Goal: Information Seeking & Learning: Learn about a topic

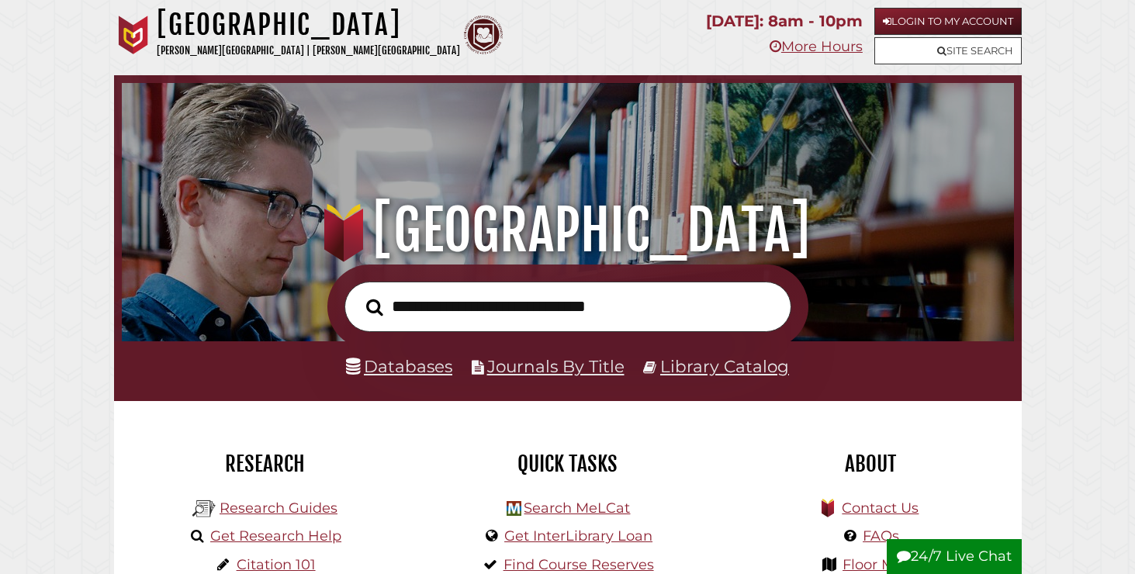
scroll to position [295, 885]
click at [458, 286] on input "text" at bounding box center [568, 307] width 447 height 50
type input "**********"
click at [359, 294] on button "Search" at bounding box center [375, 307] width 33 height 26
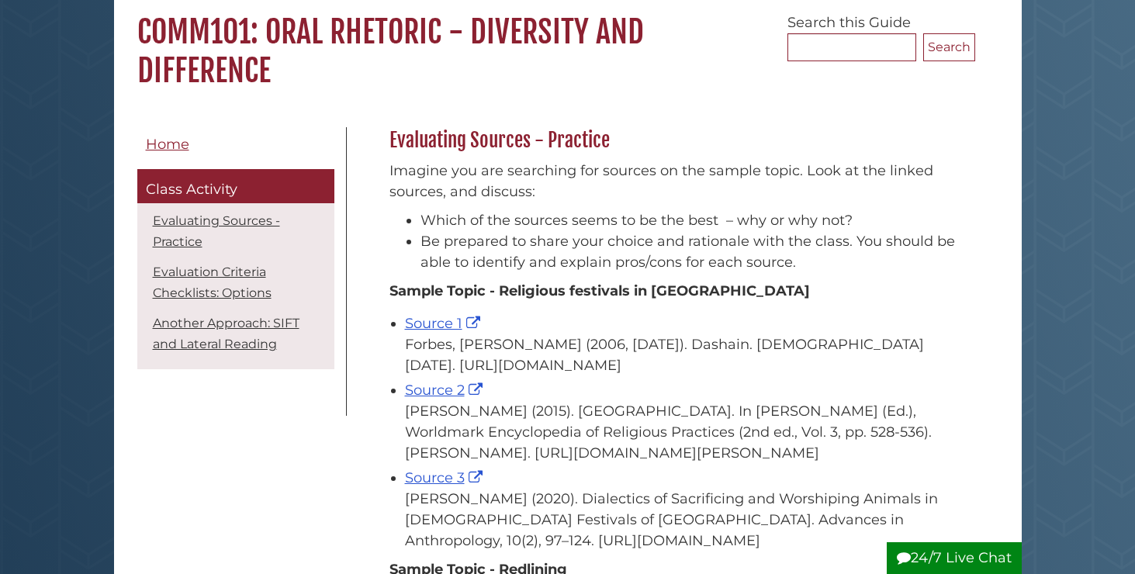
scroll to position [139, 0]
click at [428, 331] on link "Source 1" at bounding box center [444, 324] width 79 height 17
click at [412, 400] on link "Source 2" at bounding box center [445, 391] width 81 height 17
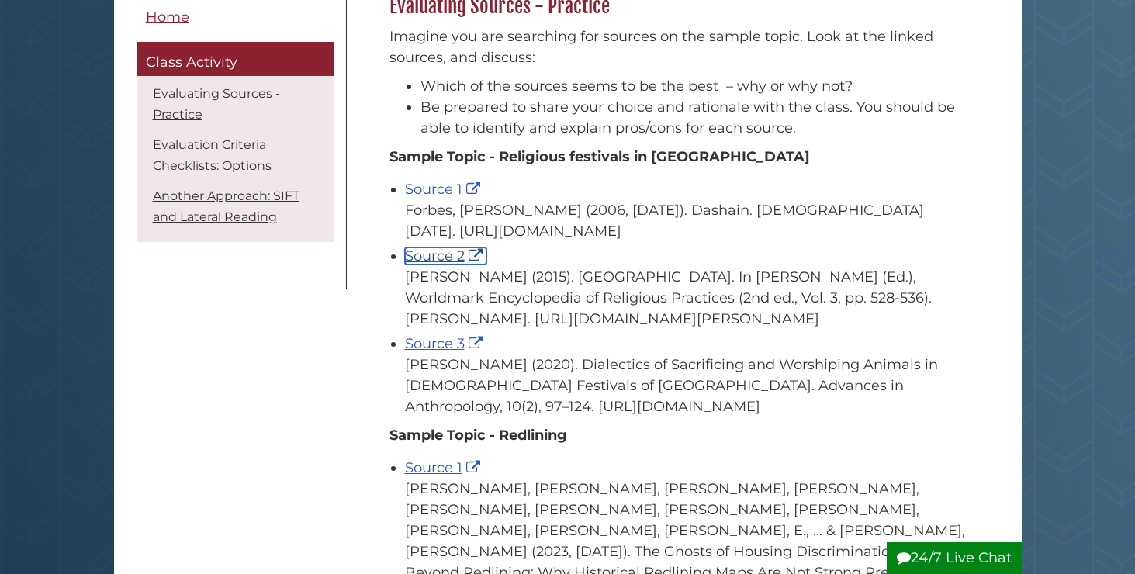
scroll to position [300, 0]
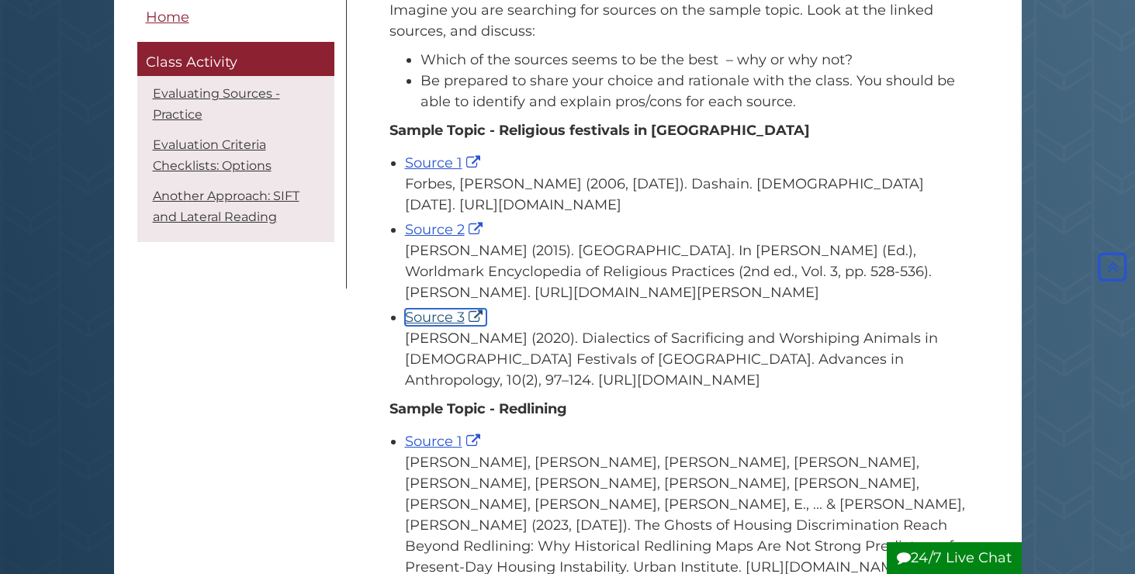
click at [442, 326] on link "Source 3" at bounding box center [445, 317] width 81 height 17
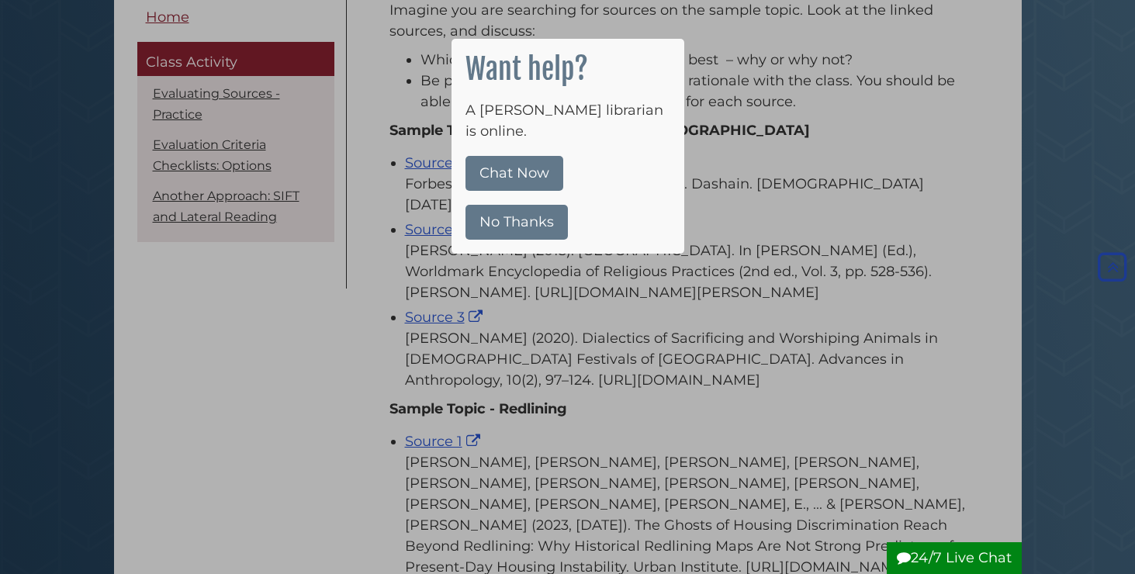
click at [512, 206] on button "No Thanks" at bounding box center [517, 222] width 102 height 35
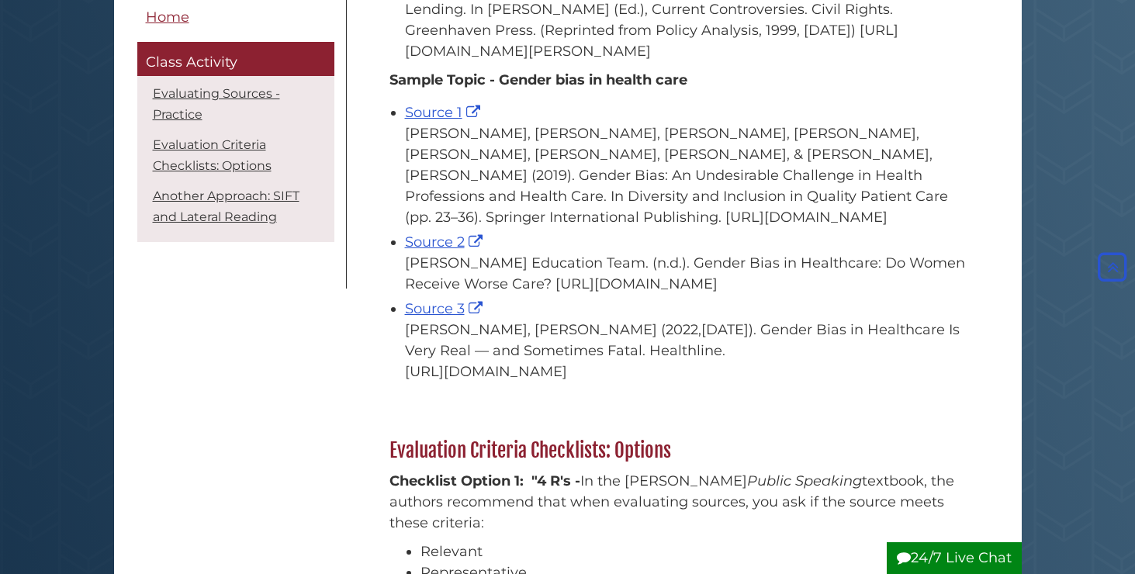
scroll to position [978, 0]
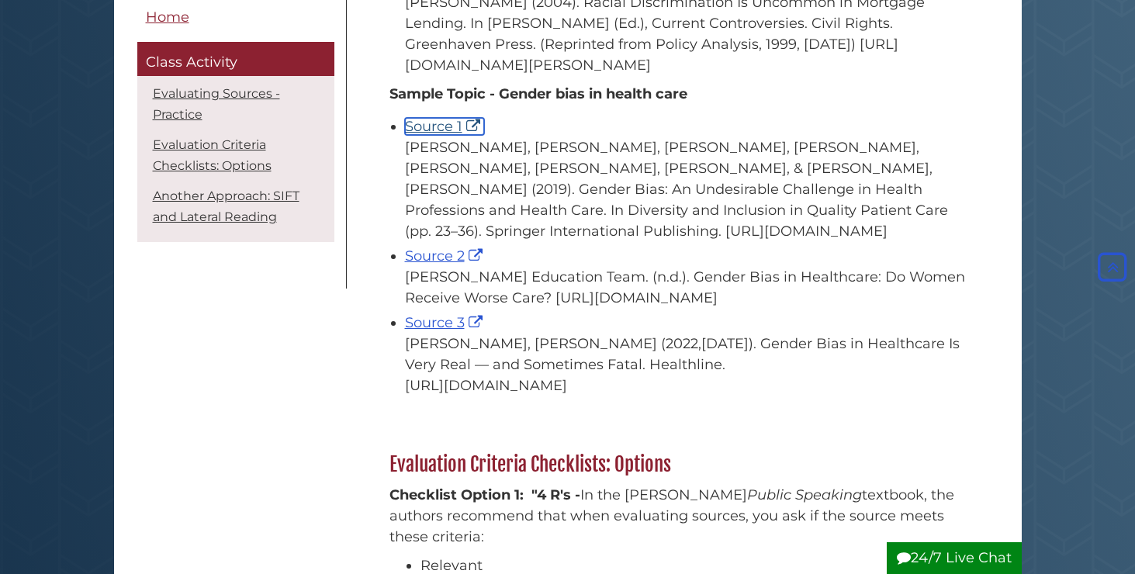
click at [432, 135] on link "Source 1" at bounding box center [444, 126] width 79 height 17
click at [457, 265] on link "Source 2" at bounding box center [445, 256] width 81 height 17
click at [468, 331] on link "Source 3" at bounding box center [445, 322] width 81 height 17
click at [457, 135] on link "Source 1" at bounding box center [444, 126] width 79 height 17
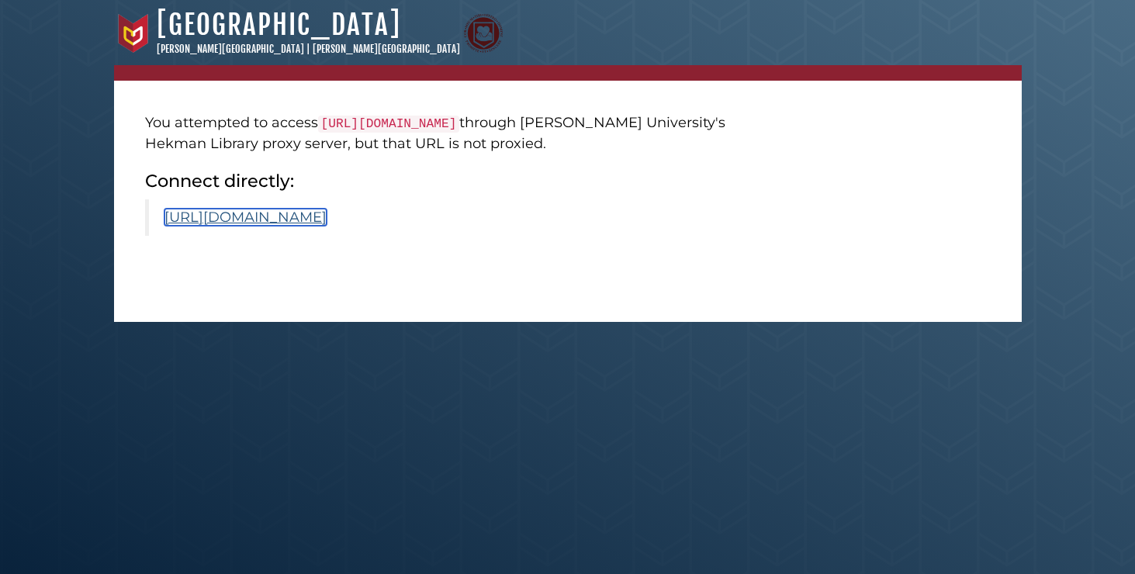
click at [327, 226] on link "https://www.scirp.org/journal/paperinformation?paperid=99935" at bounding box center [246, 217] width 162 height 17
click at [449, 226] on link "https://calvin.primo.exlibrisgroup.com/permalink/01CALVIN_INST/1p09kqq/cdi_spri…" at bounding box center [307, 217] width 285 height 17
click at [400, 226] on link "[URL][PERSON_NAME][DOMAIN_NAME]" at bounding box center [307, 217] width 285 height 17
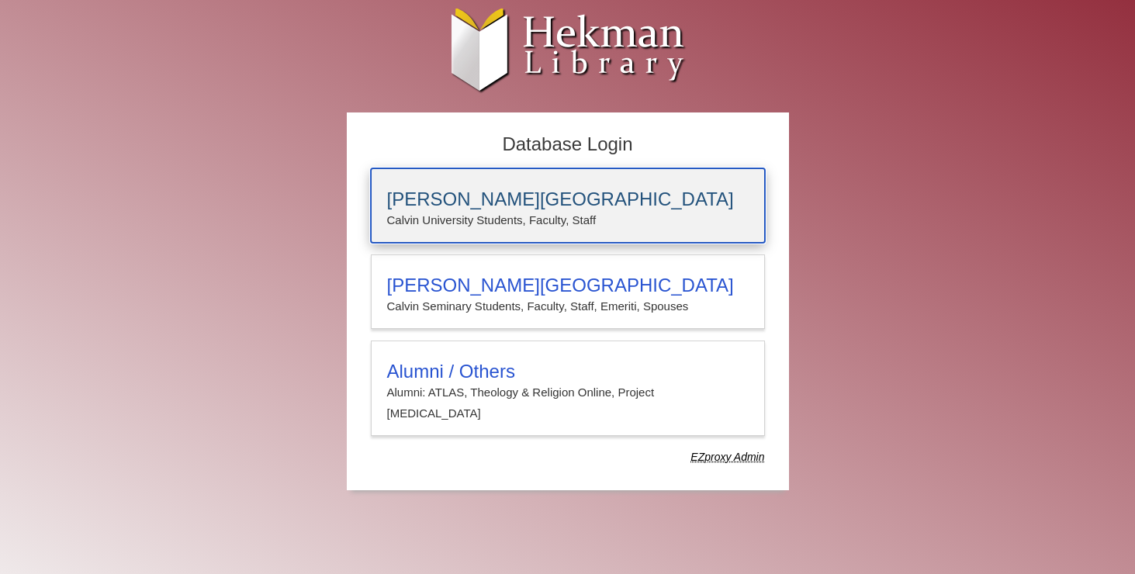
click at [480, 196] on h3 "[PERSON_NAME][GEOGRAPHIC_DATA]" at bounding box center [568, 200] width 362 height 22
